Goal: Task Accomplishment & Management: Manage account settings

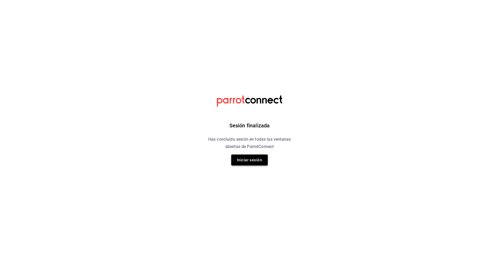
click at [247, 161] on button "Iniciar sesión" at bounding box center [249, 160] width 37 height 11
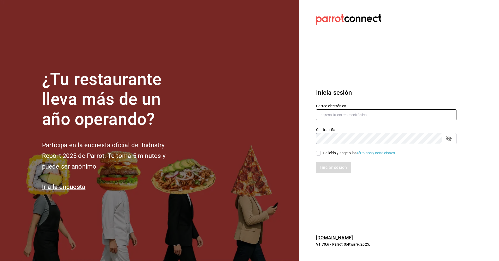
type input "ayartecruz10@gmail.com"
click at [318, 154] on input "He leído y acepto los Términos y condiciones." at bounding box center [318, 153] width 5 height 5
checkbox input "true"
click at [323, 166] on button "Iniciar sesión" at bounding box center [334, 167] width 36 height 11
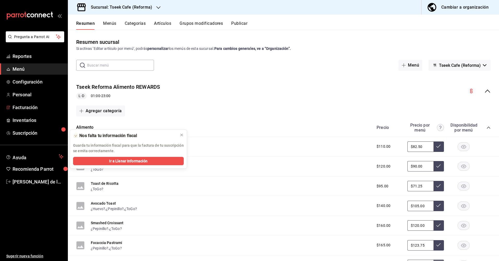
drag, startPoint x: 35, startPoint y: 108, endPoint x: 158, endPoint y: 113, distance: 123.4
click at [35, 108] on span "Facturación" at bounding box center [38, 107] width 51 height 7
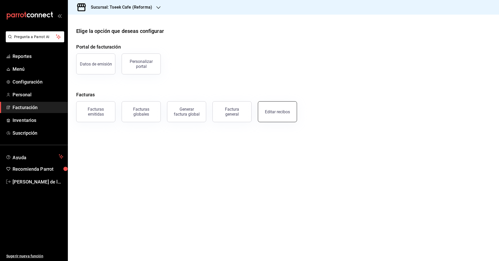
click at [275, 113] on div "Editar recibos" at bounding box center [277, 111] width 25 height 5
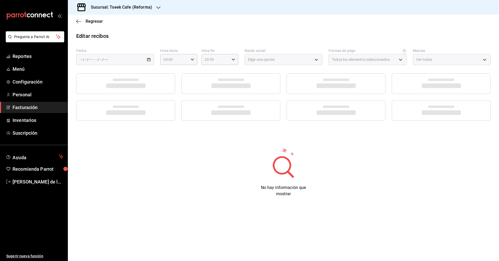
type input "66997c91-05ea-4bb7-a37a-48eae8dc81e8"
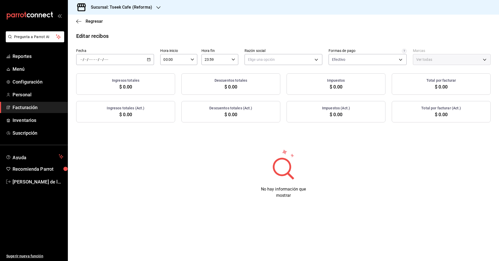
click at [142, 61] on div "/ / - / /" at bounding box center [115, 59] width 78 height 11
click at [108, 134] on span "Rango de fechas" at bounding box center [101, 133] width 40 height 5
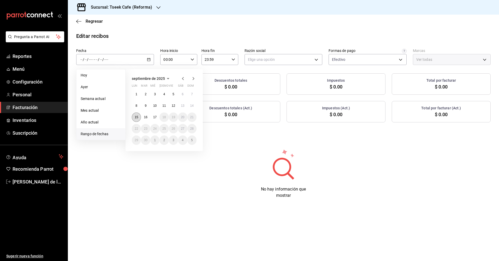
click at [136, 119] on button "15" at bounding box center [136, 117] width 9 height 9
click at [147, 119] on abbr "16" at bounding box center [145, 117] width 3 height 4
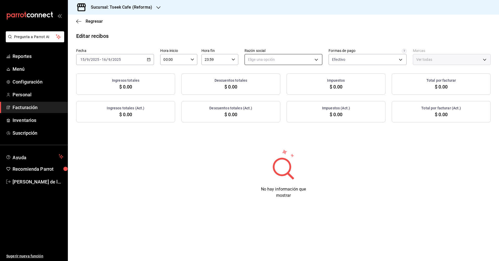
click at [262, 60] on body "Pregunta a Parrot AI Reportes Menú Configuración Personal Facturación Inventari…" at bounding box center [249, 130] width 499 height 261
click at [266, 87] on li "GRUPO TSEEK DEL NOROESTE" at bounding box center [283, 86] width 77 height 10
type input "34cacc2b-01fe-412f-b909-7af0a0edc929"
type input "007138e5-69dd-4443-9d50-6c2aa0b03d3e"
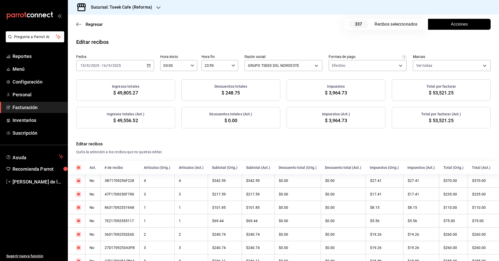
click at [451, 24] on span "Acciones" at bounding box center [459, 24] width 17 height 6
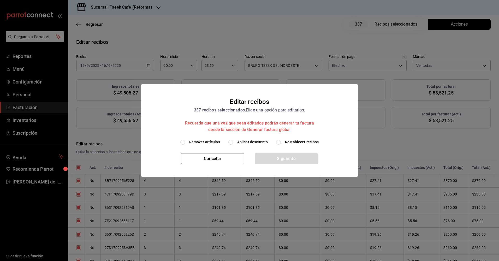
click at [246, 142] on span "Aplicar descuento" at bounding box center [252, 141] width 31 height 5
click at [233, 142] on input "Aplicar descuento" at bounding box center [231, 142] width 5 height 5
radio input "true"
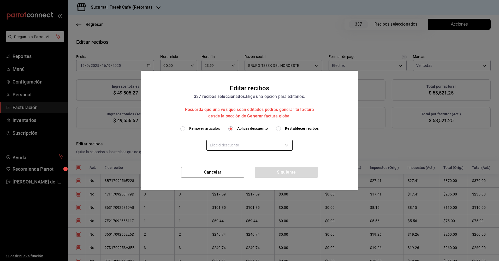
click at [246, 144] on body "Pregunta a Parrot AI Reportes Menú Configuración Personal Facturación Inventari…" at bounding box center [249, 130] width 499 height 261
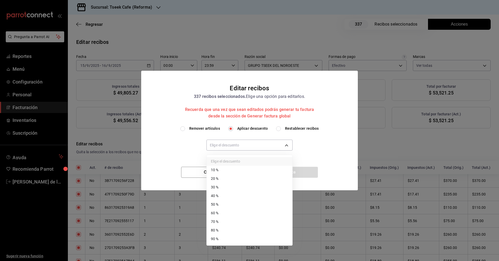
click at [226, 189] on li "30 %" at bounding box center [250, 187] width 86 height 9
type input "30"
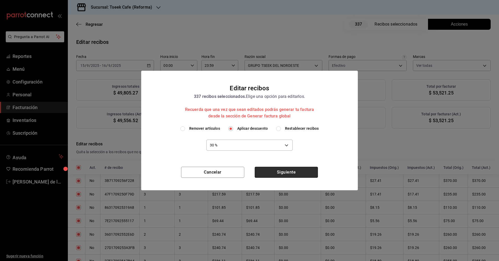
click at [282, 173] on button "Siguiente" at bounding box center [286, 172] width 63 height 11
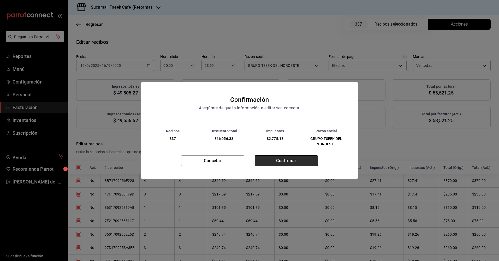
click at [282, 162] on button "Confirmar" at bounding box center [286, 160] width 63 height 11
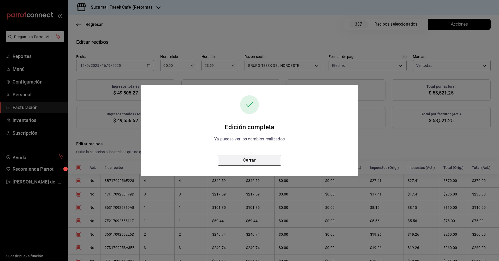
click at [252, 161] on button "Cerrar" at bounding box center [249, 160] width 63 height 11
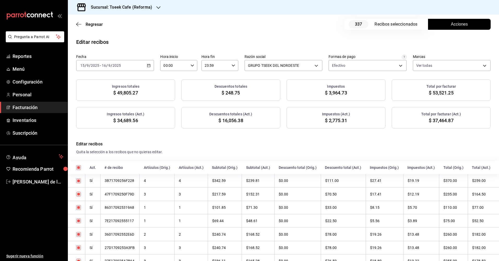
click at [144, 9] on h3 "Sucursal: Tseek Cafe (Reforma)" at bounding box center [120, 7] width 66 height 6
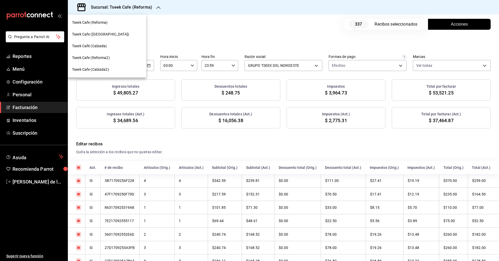
click at [104, 34] on span "Tseek Cafe (Zaragoza)" at bounding box center [100, 34] width 57 height 5
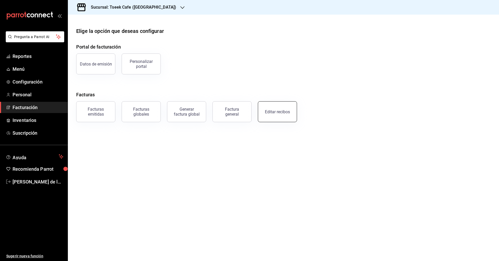
click at [278, 114] on button "Editar recibos" at bounding box center [277, 111] width 39 height 21
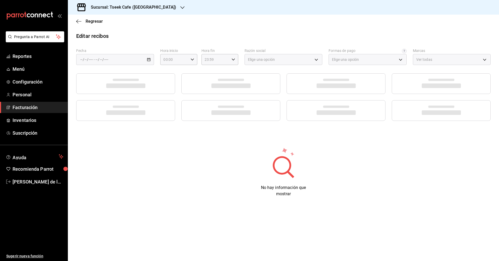
type input "a6c94f89-2ed6-46a1-82bd-92c01fab0e94"
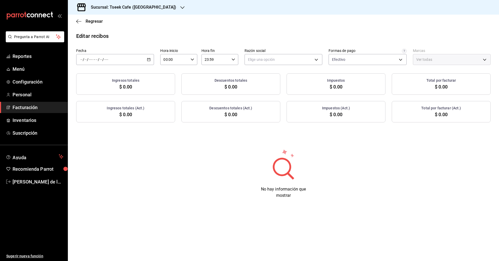
click at [130, 62] on div "/ / - / /" at bounding box center [115, 59] width 78 height 11
click at [98, 134] on span "Rango de fechas" at bounding box center [101, 133] width 40 height 5
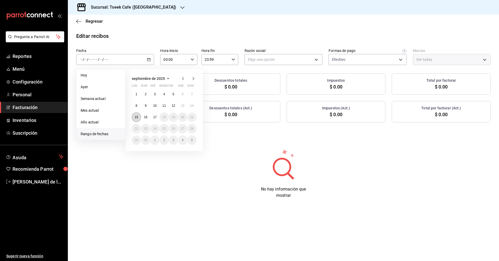
click at [137, 118] on abbr "15" at bounding box center [136, 117] width 3 height 4
click at [145, 119] on abbr "16" at bounding box center [145, 117] width 3 height 4
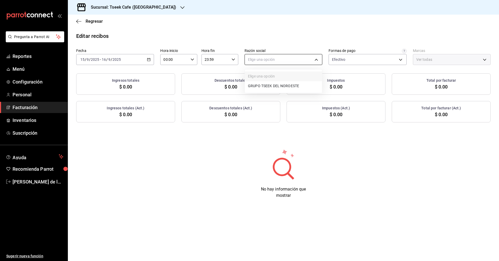
click at [287, 59] on body "Pregunta a Parrot AI Reportes Menú Configuración Personal Facturación Inventari…" at bounding box center [249, 130] width 499 height 261
click at [270, 88] on li "GRUPO TSEEK DEL NOROESTE" at bounding box center [283, 86] width 77 height 10
type input "6eca467f-372b-4b56-9453-53fa34339664"
type input "e48aee5e-83eb-415e-8277-edc072ba9fa6"
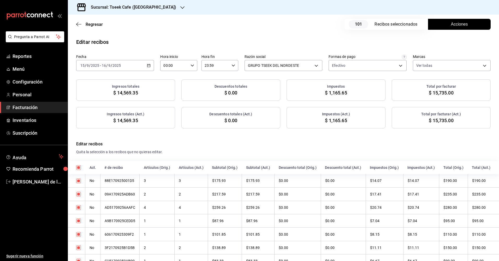
click at [452, 25] on span "Acciones" at bounding box center [459, 24] width 17 height 6
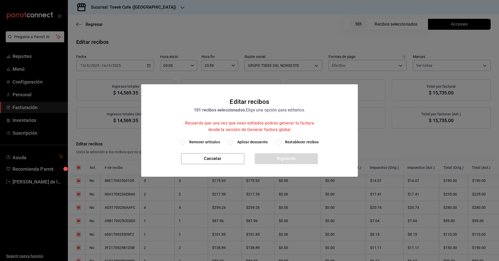
click at [247, 142] on span "Aplicar descuento" at bounding box center [252, 141] width 31 height 5
click at [233, 142] on input "Aplicar descuento" at bounding box center [231, 142] width 5 height 5
radio input "true"
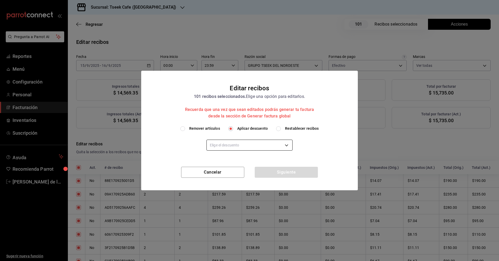
click at [258, 147] on body "Pregunta a Parrot AI Reportes Menú Configuración Personal Facturación Inventari…" at bounding box center [249, 130] width 499 height 261
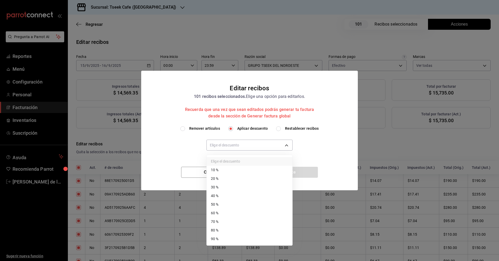
click at [225, 186] on li "30 %" at bounding box center [250, 187] width 86 height 9
type input "30"
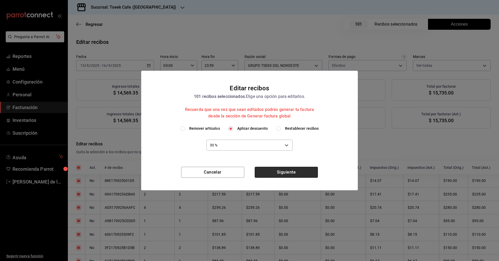
click at [282, 176] on button "Siguiente" at bounding box center [286, 172] width 63 height 11
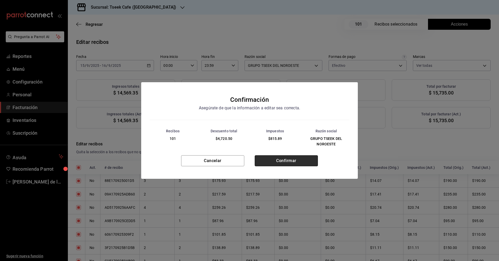
click at [279, 163] on button "Confirmar" at bounding box center [286, 160] width 63 height 11
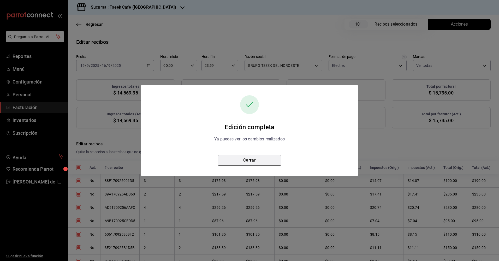
click at [263, 160] on button "Cerrar" at bounding box center [249, 160] width 63 height 11
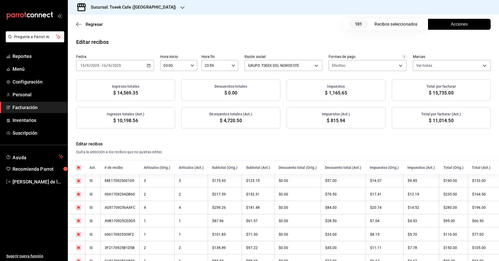
click at [118, 10] on h3 "Sucursal: Tseek Cafe (Zaragoza)" at bounding box center [132, 7] width 90 height 6
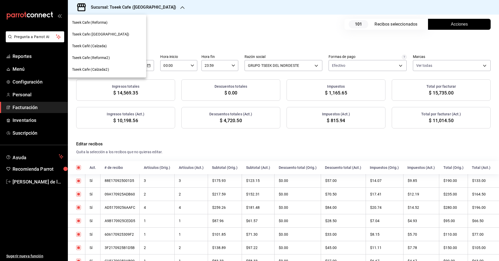
click at [101, 45] on span "Tseek Café (Calzada)" at bounding box center [89, 45] width 35 height 5
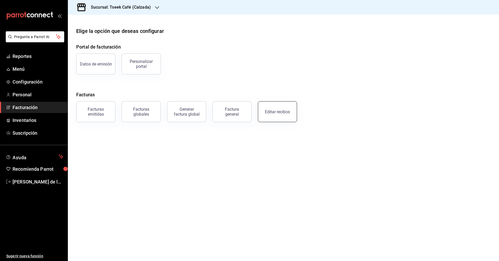
click at [279, 111] on div "Editar recibos" at bounding box center [277, 111] width 25 height 5
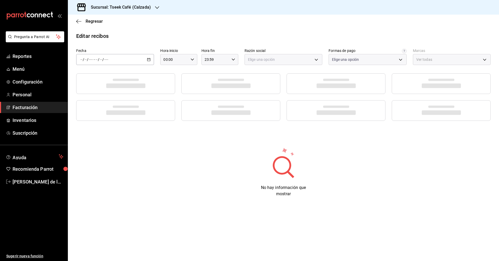
type input "73967a22-07ac-4ce9-b5ea-9ffcd4b244b9"
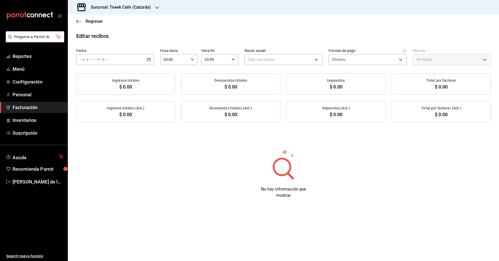
click at [131, 60] on div "/ / - / /" at bounding box center [115, 59] width 78 height 11
click at [101, 134] on span "Rango de fechas" at bounding box center [101, 133] width 40 height 5
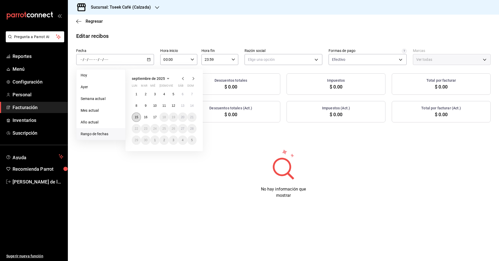
click at [136, 118] on abbr "15" at bounding box center [136, 117] width 3 height 4
click at [144, 118] on abbr "16" at bounding box center [145, 117] width 3 height 4
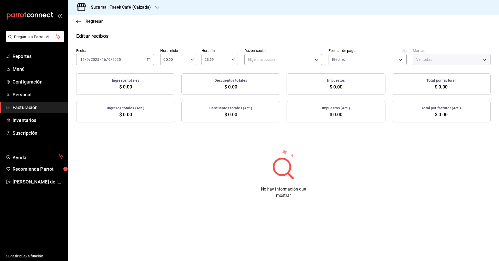
click at [272, 59] on body "Pregunta a Parrot AI Reportes Menú Configuración Personal Facturación Inventari…" at bounding box center [249, 130] width 499 height 261
click at [270, 88] on li "GRUPO TSEEK DEL NOROESTE" at bounding box center [283, 86] width 77 height 10
type input "fdc6fdac-ea0d-4fb2-9085-4ef80e4c9cd6"
type input "18d9f73d-61ed-4fc8-a0ec-87c929603494"
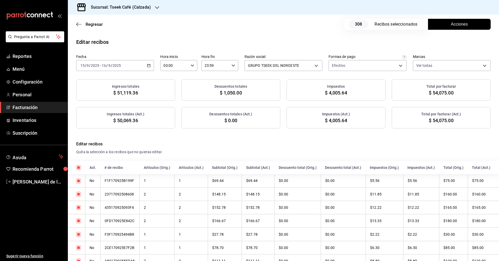
click at [452, 25] on span "Acciones" at bounding box center [459, 24] width 17 height 6
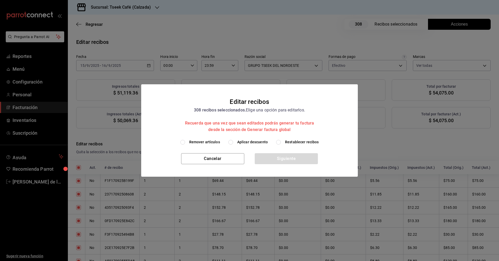
click at [237, 142] on label "Aplicar descuento" at bounding box center [248, 141] width 39 height 5
click at [233, 142] on input "Aplicar descuento" at bounding box center [231, 142] width 5 height 5
radio input "true"
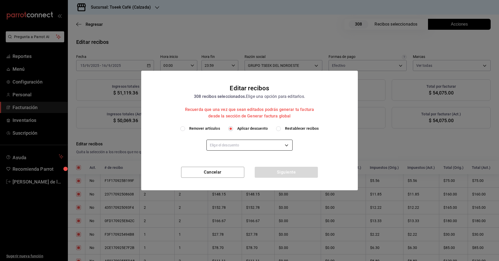
click at [250, 146] on body "Pregunta a Parrot AI Reportes Menú Configuración Personal Facturación Inventari…" at bounding box center [249, 130] width 499 height 261
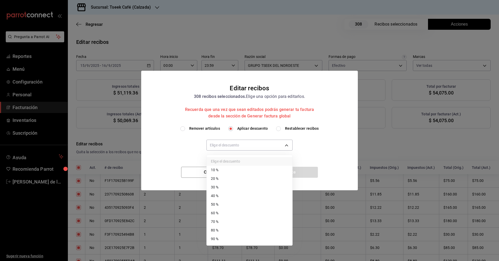
click at [224, 187] on li "30 %" at bounding box center [250, 187] width 86 height 9
type input "30"
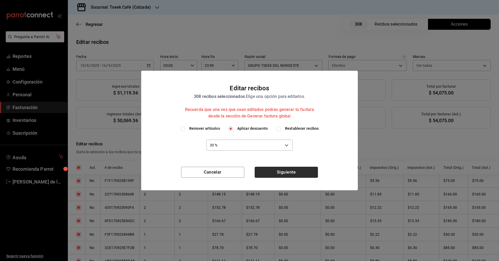
click at [282, 173] on button "Siguiente" at bounding box center [286, 172] width 63 height 11
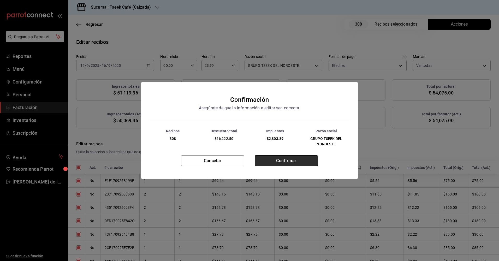
click at [271, 160] on button "Confirmar" at bounding box center [286, 160] width 63 height 11
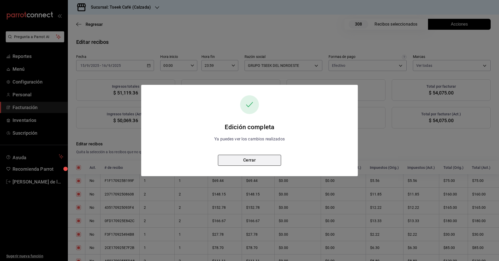
click at [252, 162] on button "Cerrar" at bounding box center [249, 160] width 63 height 11
